Goal: Information Seeking & Learning: Learn about a topic

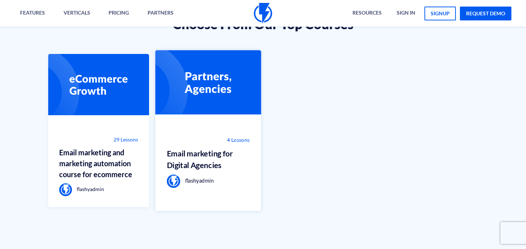
scroll to position [508, 0]
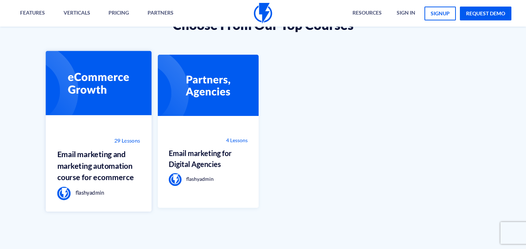
click at [97, 97] on img at bounding box center [99, 88] width 106 height 75
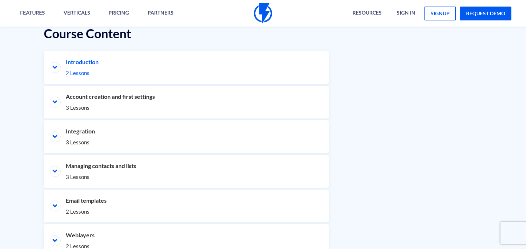
scroll to position [324, 0]
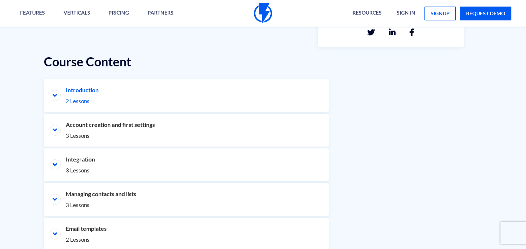
click at [131, 98] on span "2 Lessons" at bounding box center [186, 101] width 241 height 8
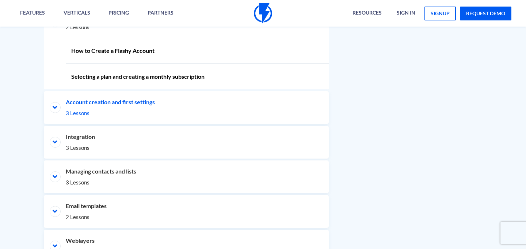
scroll to position [398, 0]
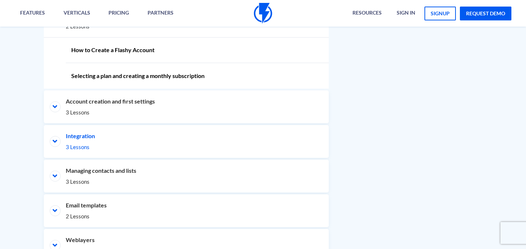
click at [140, 139] on li "Integration 3 Lessons" at bounding box center [186, 141] width 285 height 33
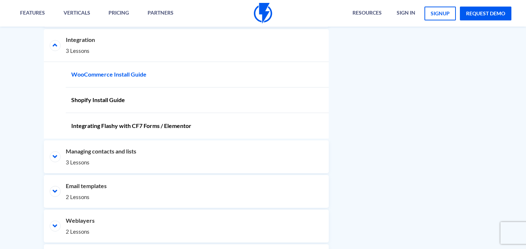
scroll to position [499, 0]
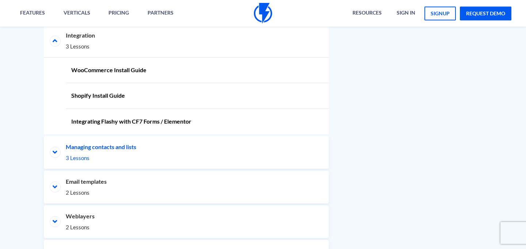
click at [127, 157] on span "3 Lessons" at bounding box center [186, 158] width 241 height 8
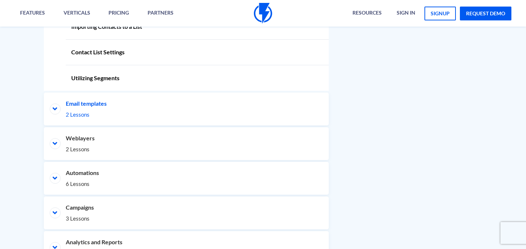
click at [112, 108] on li "Email templates 2 Lessons" at bounding box center [186, 109] width 285 height 33
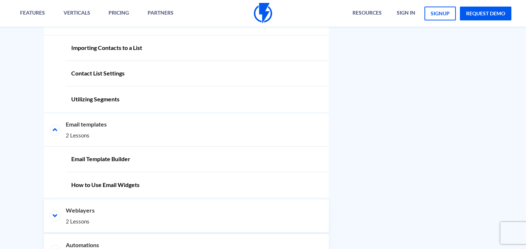
scroll to position [550, 0]
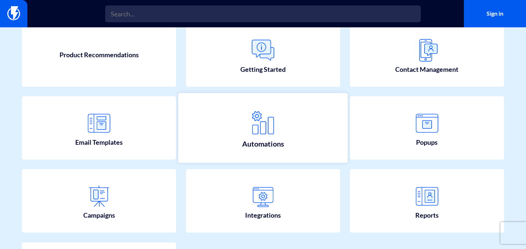
scroll to position [85, 0]
click at [264, 124] on img at bounding box center [263, 124] width 32 height 32
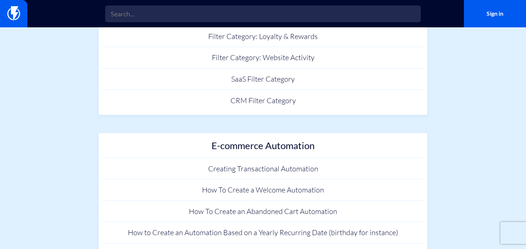
scroll to position [504, 0]
drag, startPoint x: 191, startPoint y: 125, endPoint x: 319, endPoint y: 154, distance: 131.7
click at [319, 154] on section "Help center Automations Creating and Managing automation Automations Overview C…" at bounding box center [263, 72] width 526 height 1097
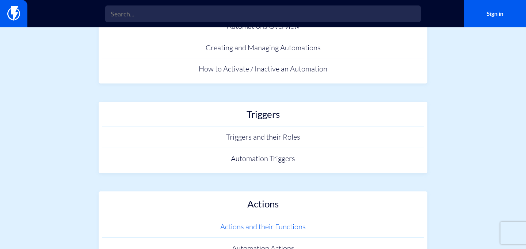
scroll to position [15, 0]
